Goal: Transaction & Acquisition: Download file/media

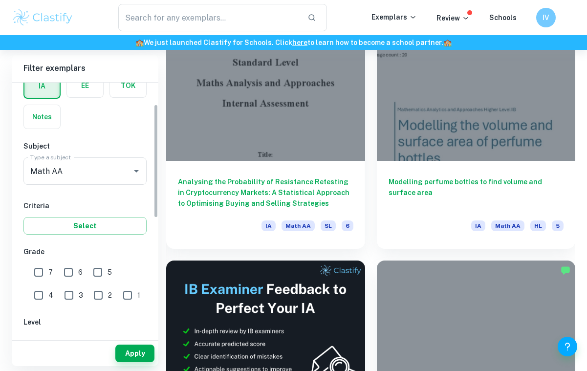
scroll to position [61, 0]
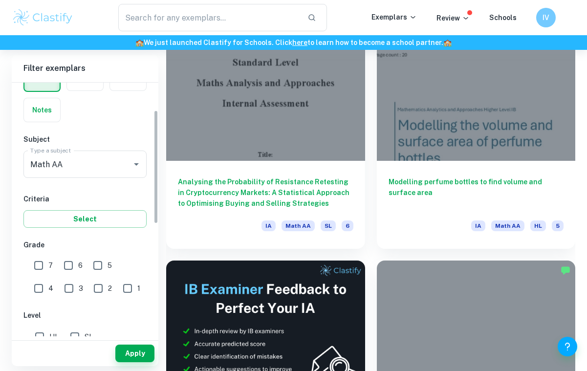
click at [39, 264] on input "7" at bounding box center [39, 266] width 20 height 20
checkbox input "true"
click at [71, 265] on input "6" at bounding box center [69, 266] width 20 height 20
checkbox input "true"
click at [130, 354] on button "Apply" at bounding box center [134, 353] width 39 height 18
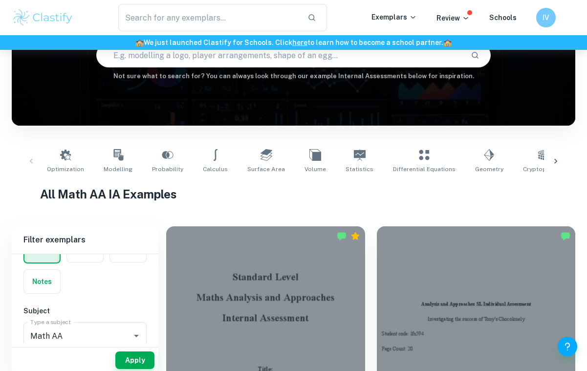
scroll to position [60, 0]
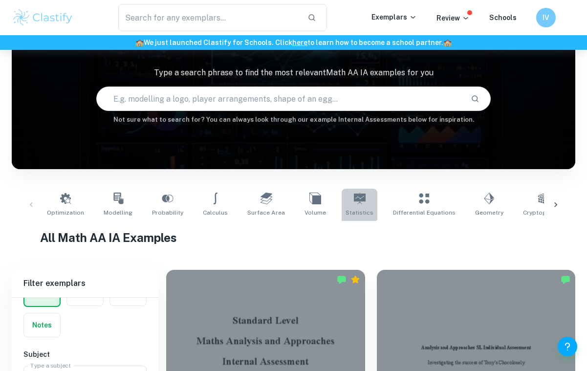
click at [341, 194] on link "Statistics" at bounding box center [359, 205] width 36 height 32
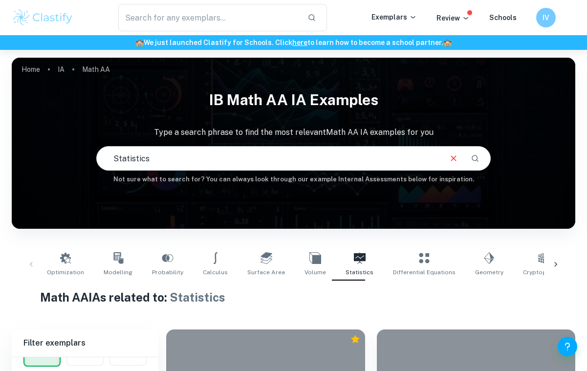
click at [203, 155] on input "text" at bounding box center [268, 158] width 343 height 27
drag, startPoint x: 203, startPoint y: 155, endPoint x: 59, endPoint y: 159, distance: 143.7
click at [59, 159] on div "IB Math AA IA examples Type a search phrase to find the most relevant Math AA I…" at bounding box center [293, 134] width 563 height 99
type input "Statistics"
type input "S"
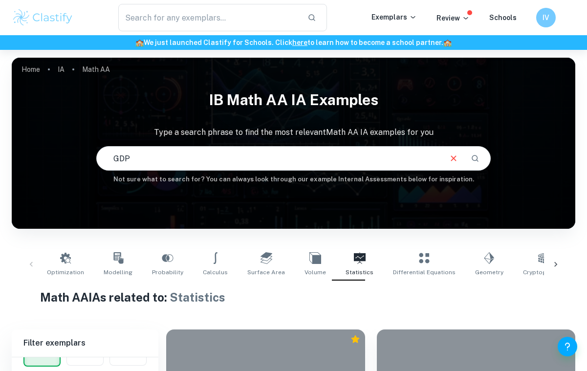
type input "GDP"
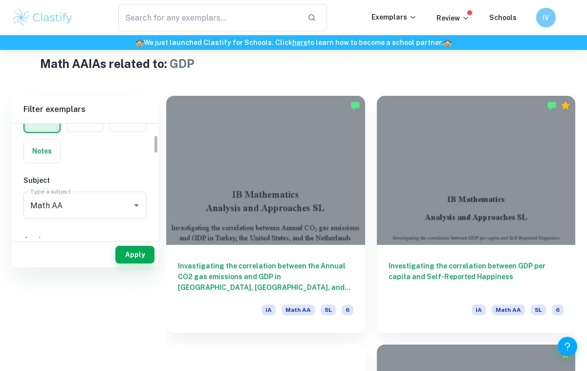
scroll to position [288, 0]
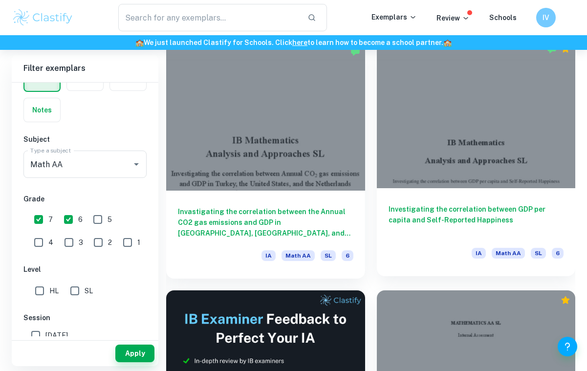
click at [507, 204] on h6 "Investigating the correlation between GDP per capita and Self-Reported Happiness" at bounding box center [475, 220] width 175 height 32
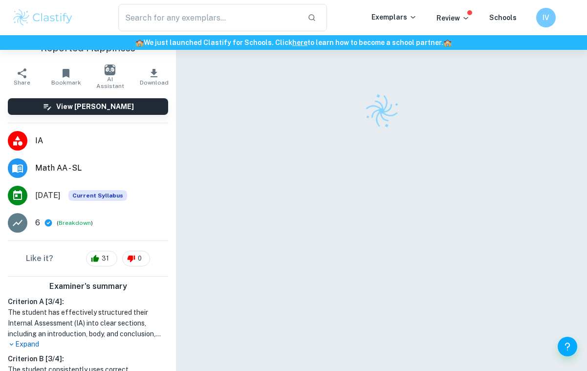
scroll to position [49, 0]
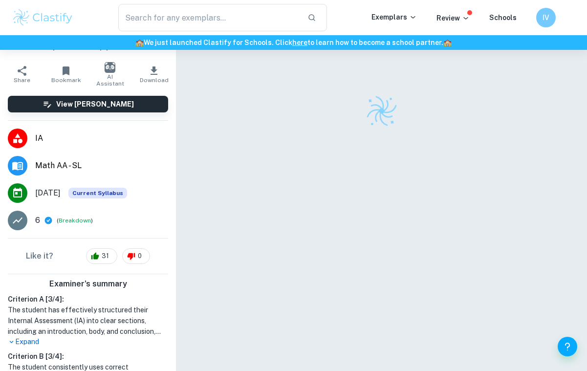
click at [156, 77] on span "Download" at bounding box center [154, 80] width 29 height 7
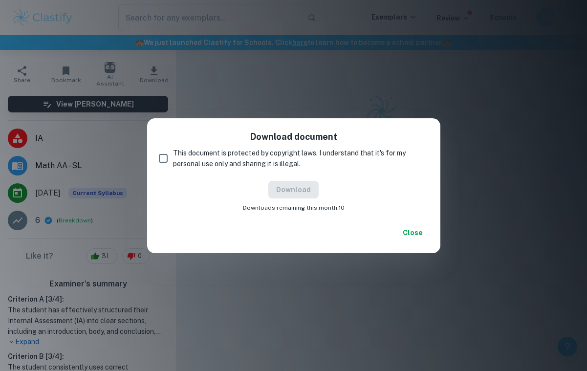
click at [170, 156] on input "This document is protected by copyright laws. I understand that it's for my per…" at bounding box center [163, 159] width 20 height 20
checkbox input "true"
click at [282, 189] on button "Download" at bounding box center [293, 190] width 50 height 18
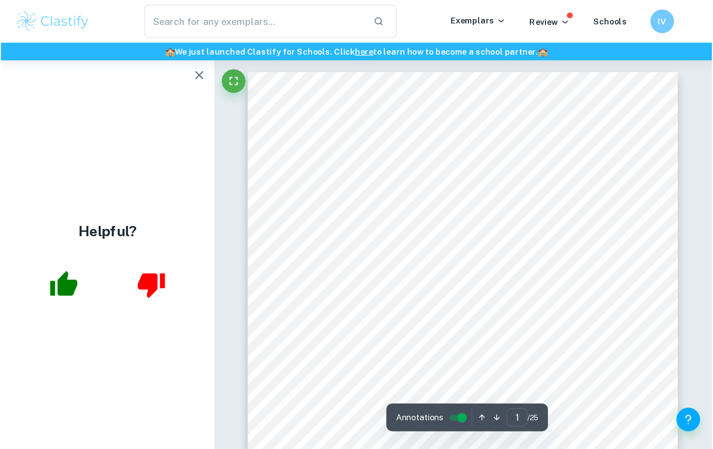
scroll to position [0, 0]
